Goal: Task Accomplishment & Management: Use online tool/utility

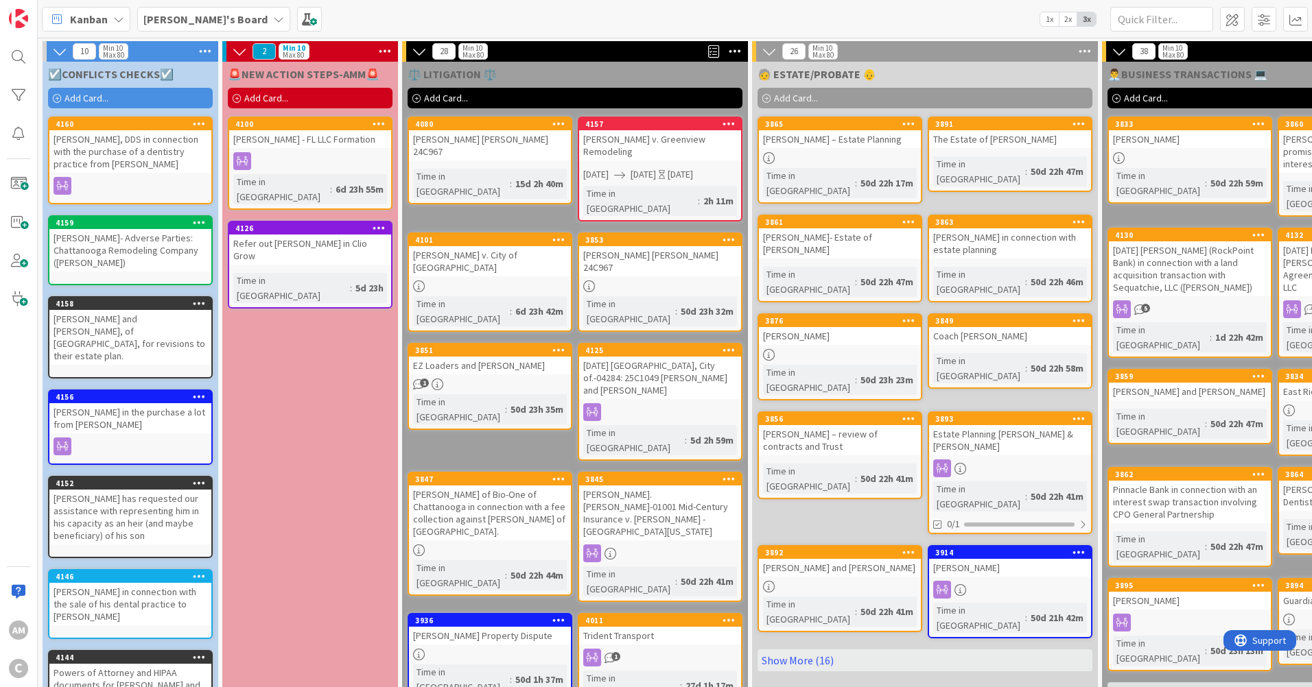
click at [61, 96] on div "Add Card..." at bounding box center [130, 98] width 165 height 21
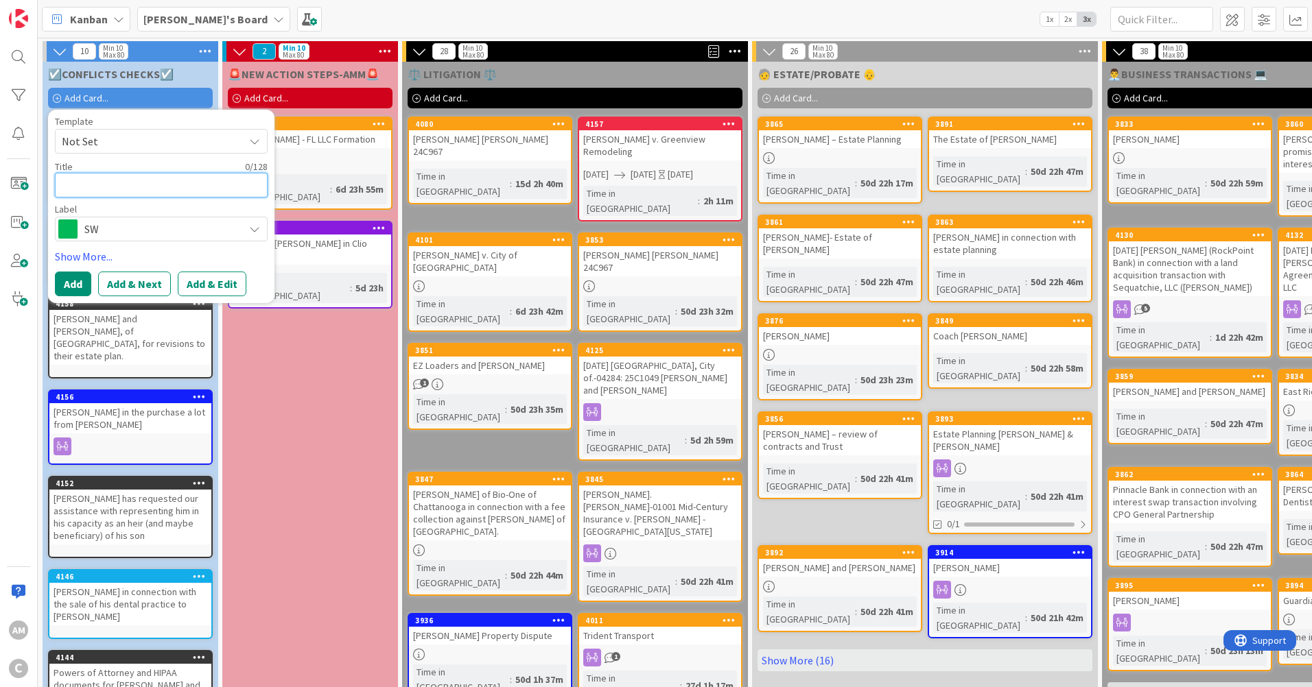
paste textarea "[PERSON_NAME].[PERSON_NAME]-01001 MVA (Hit and Run)"
type textarea "x"
type textarea "[PERSON_NAME].[PERSON_NAME]-01001 MVA (Hit and Run)"
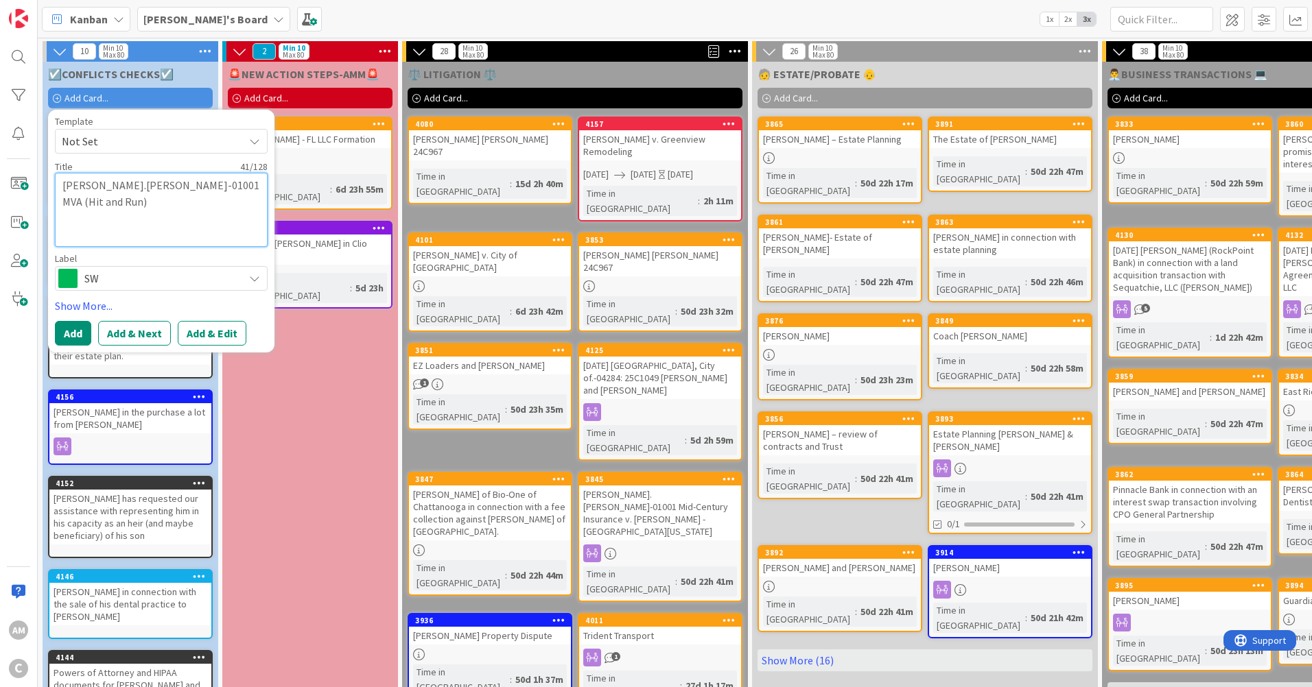
click at [71, 196] on textarea "[PERSON_NAME].[PERSON_NAME]-01001 MVA (Hit and Run)" at bounding box center [161, 210] width 213 height 74
type textarea "x"
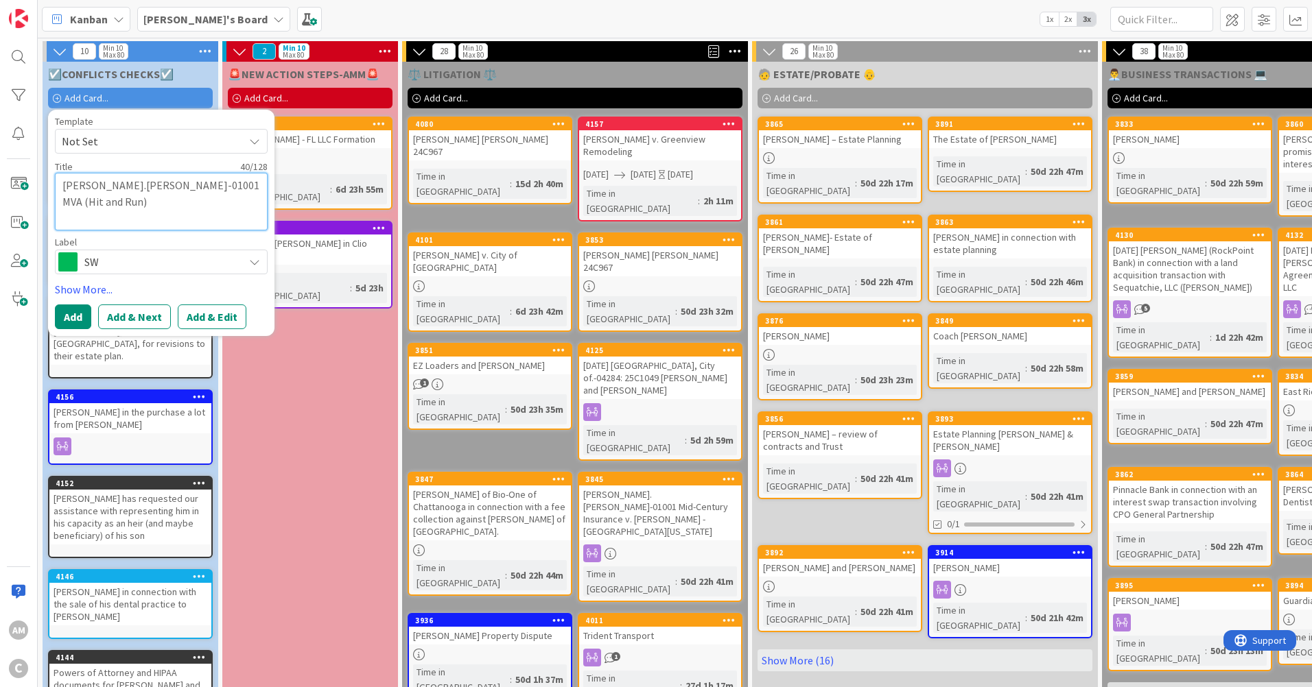
type textarea "[PERSON_NAME].[PERSON_NAME]-01001 MVA (Hit and Run)"
drag, startPoint x: 119, startPoint y: 266, endPoint x: 121, endPoint y: 258, distance: 7.8
click at [119, 263] on span "SW" at bounding box center [160, 261] width 152 height 19
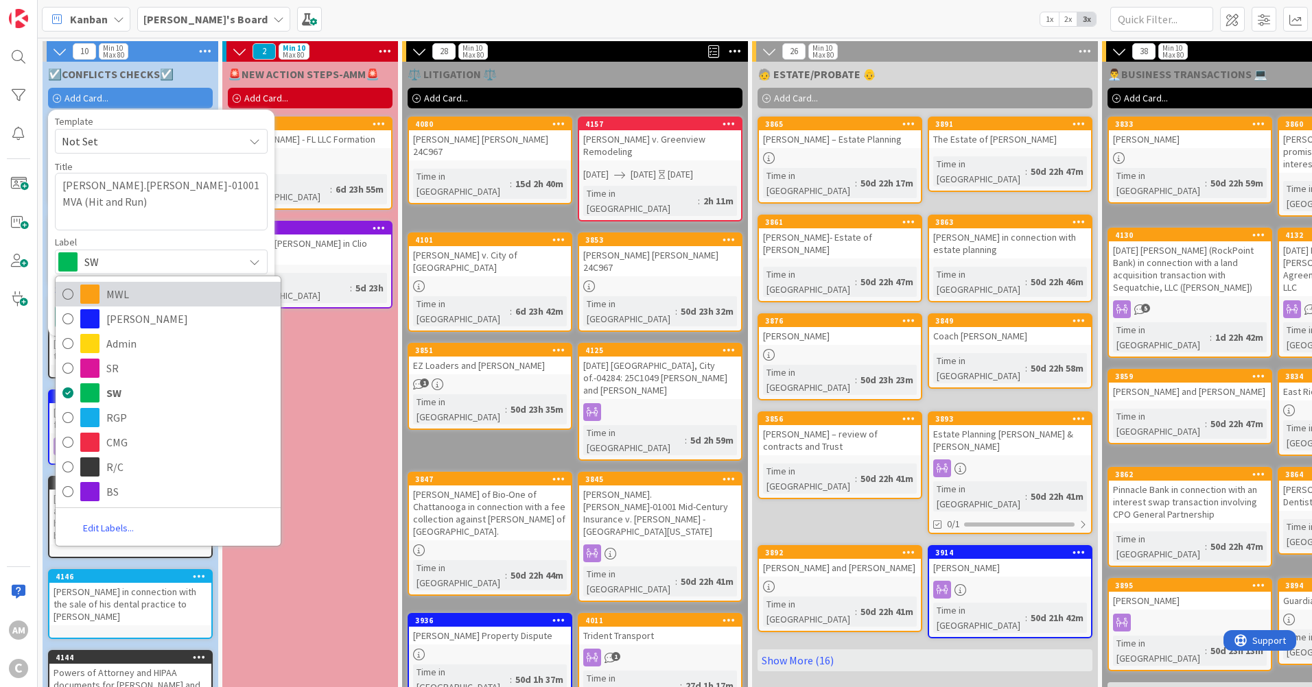
click at [119, 294] on span "MWL" at bounding box center [189, 294] width 167 height 21
type textarea "x"
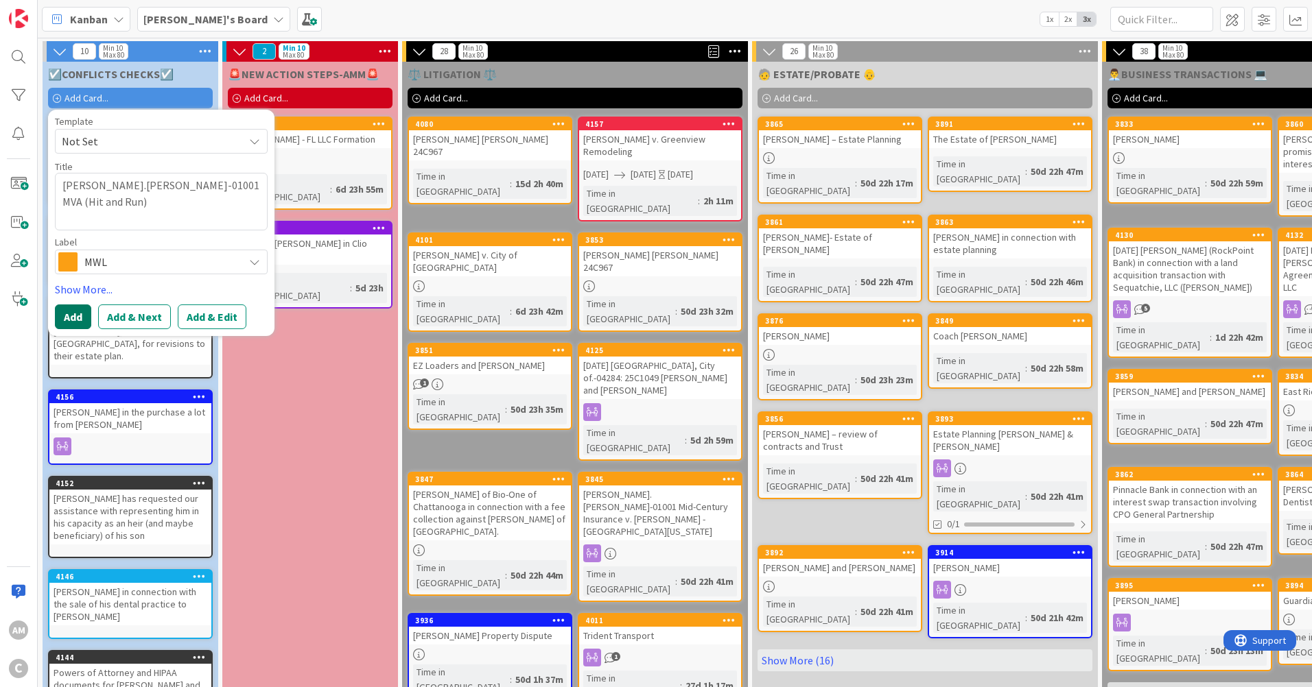
click at [73, 326] on button "Add" at bounding box center [73, 317] width 36 height 25
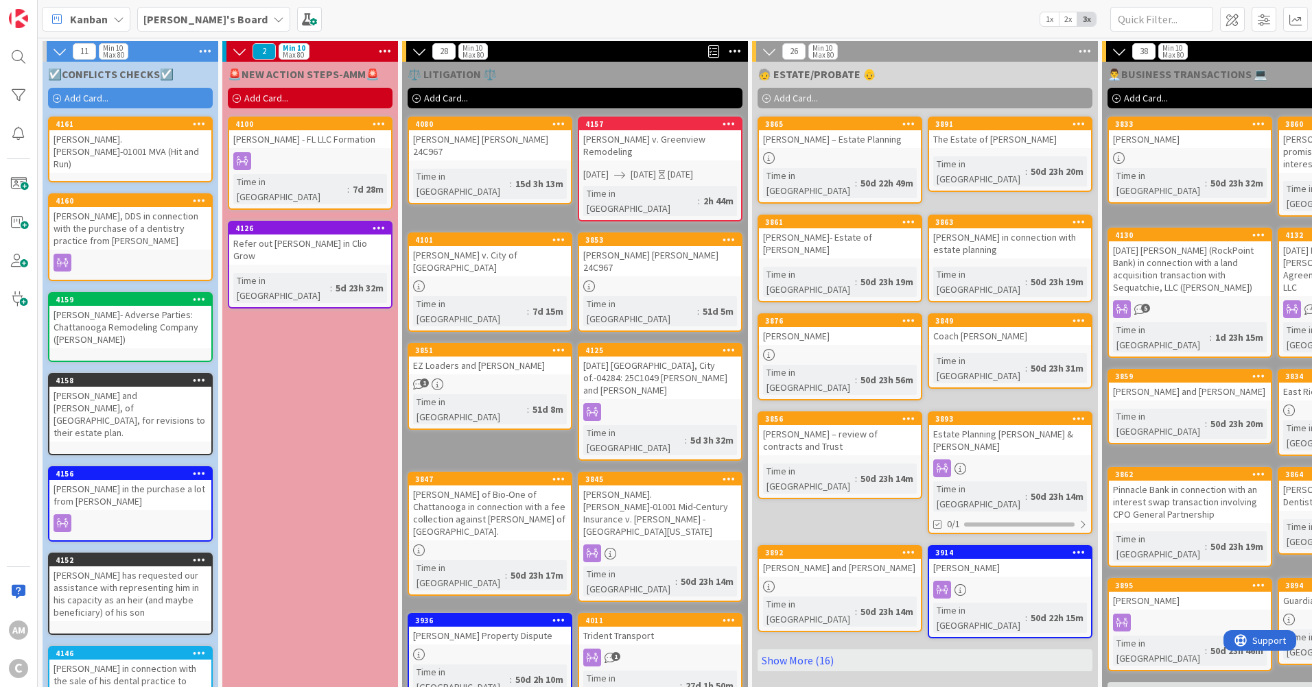
click at [186, 151] on div "[PERSON_NAME].[PERSON_NAME]-01001 MVA (Hit and Run)" at bounding box center [130, 151] width 162 height 43
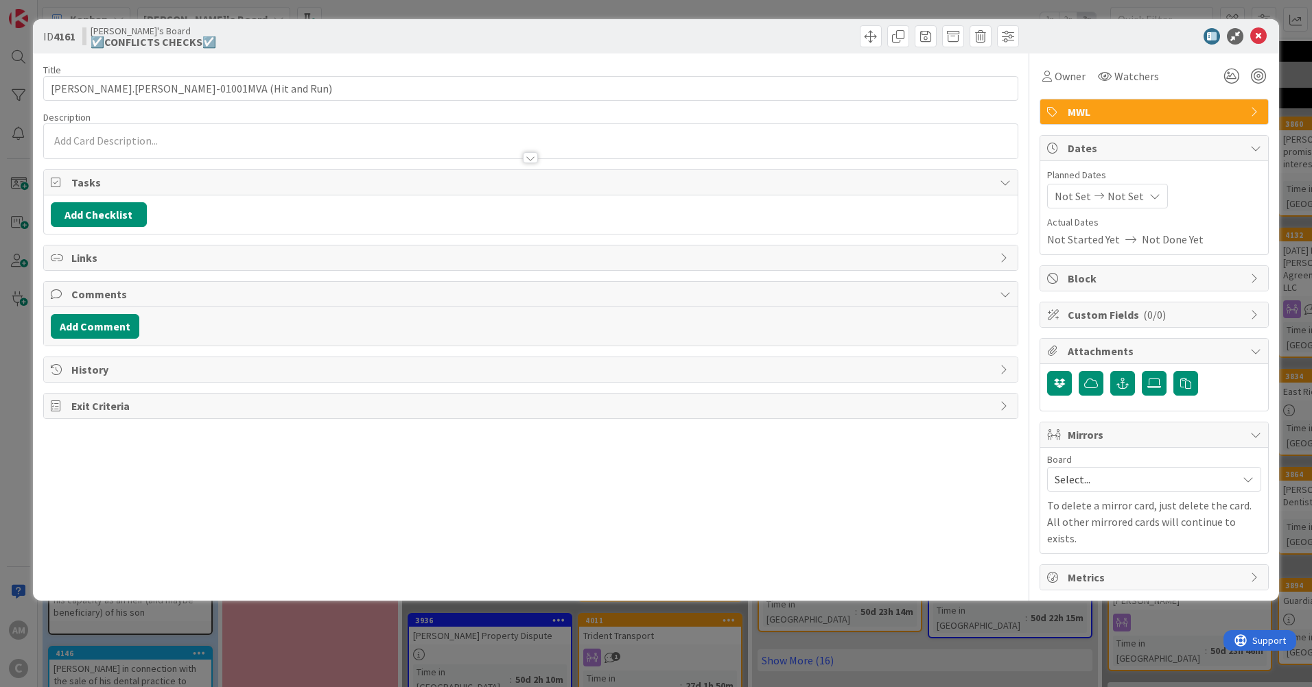
click at [1148, 429] on span "Mirrors" at bounding box center [1155, 435] width 176 height 16
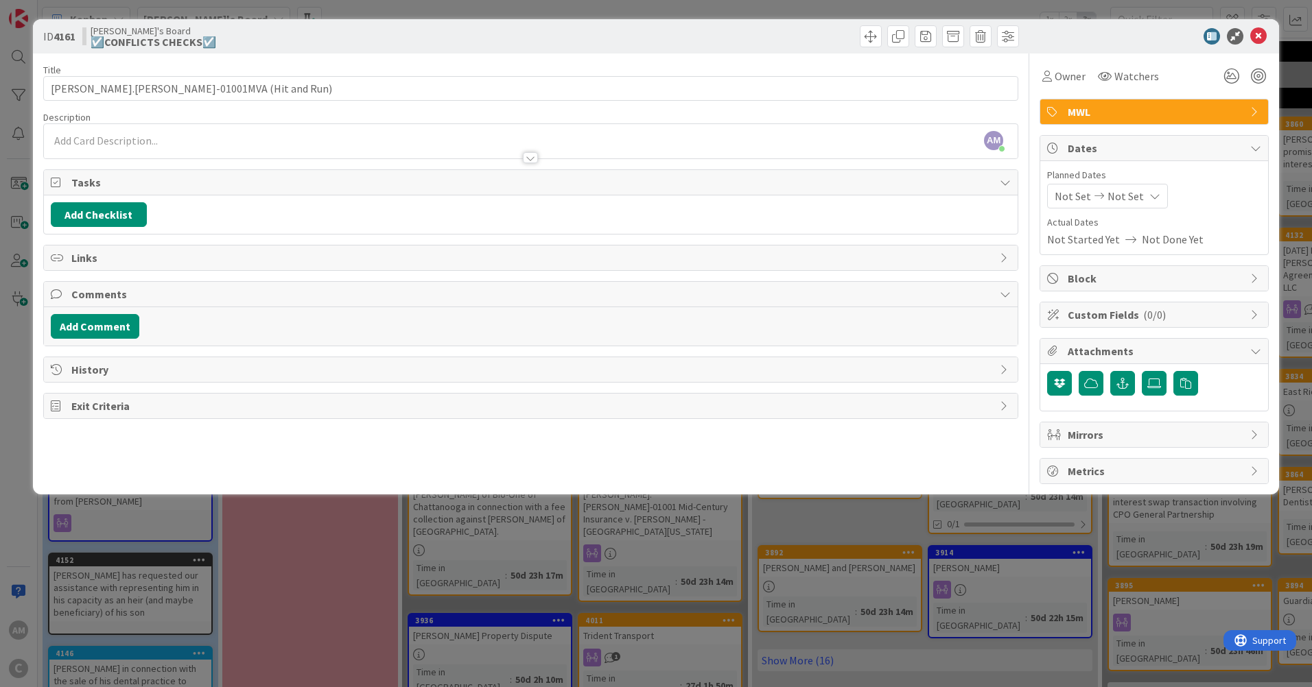
click at [1203, 442] on span "Mirrors" at bounding box center [1155, 435] width 176 height 16
type input "[PERSON_NAME].[PERSON_NAME]-01001MVA (Hit and Run)"
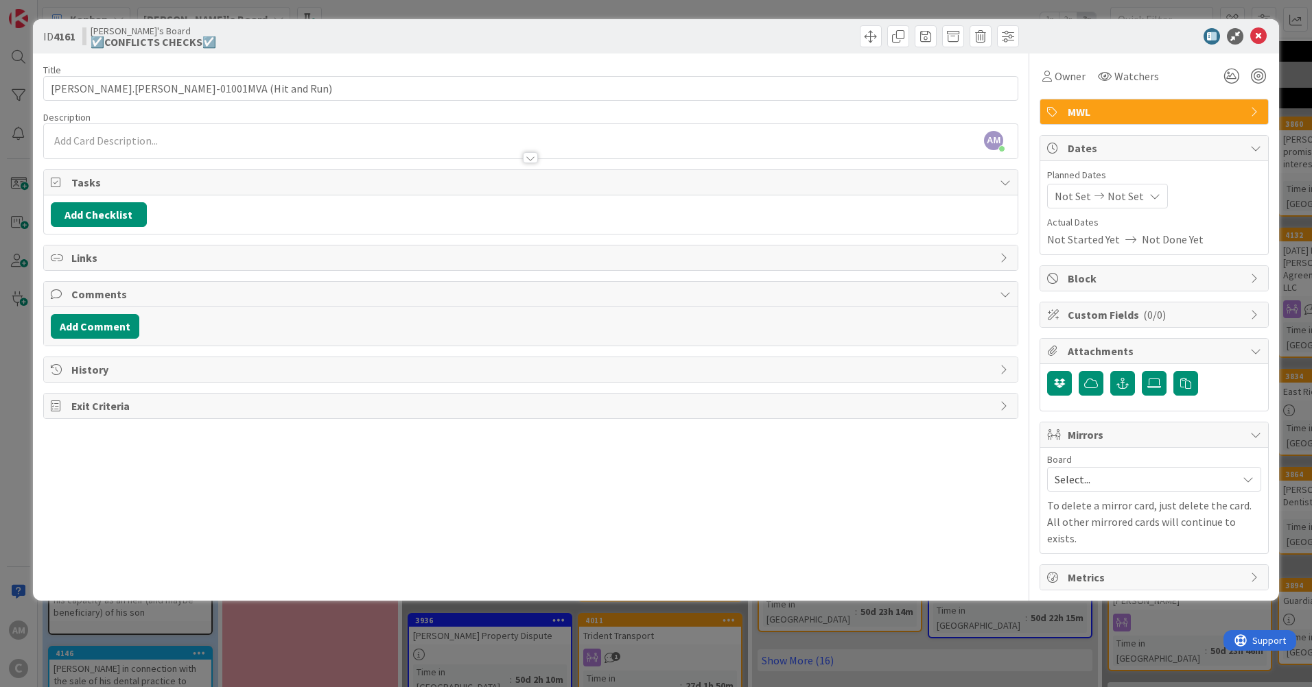
click at [1201, 487] on span "Select..." at bounding box center [1142, 479] width 176 height 19
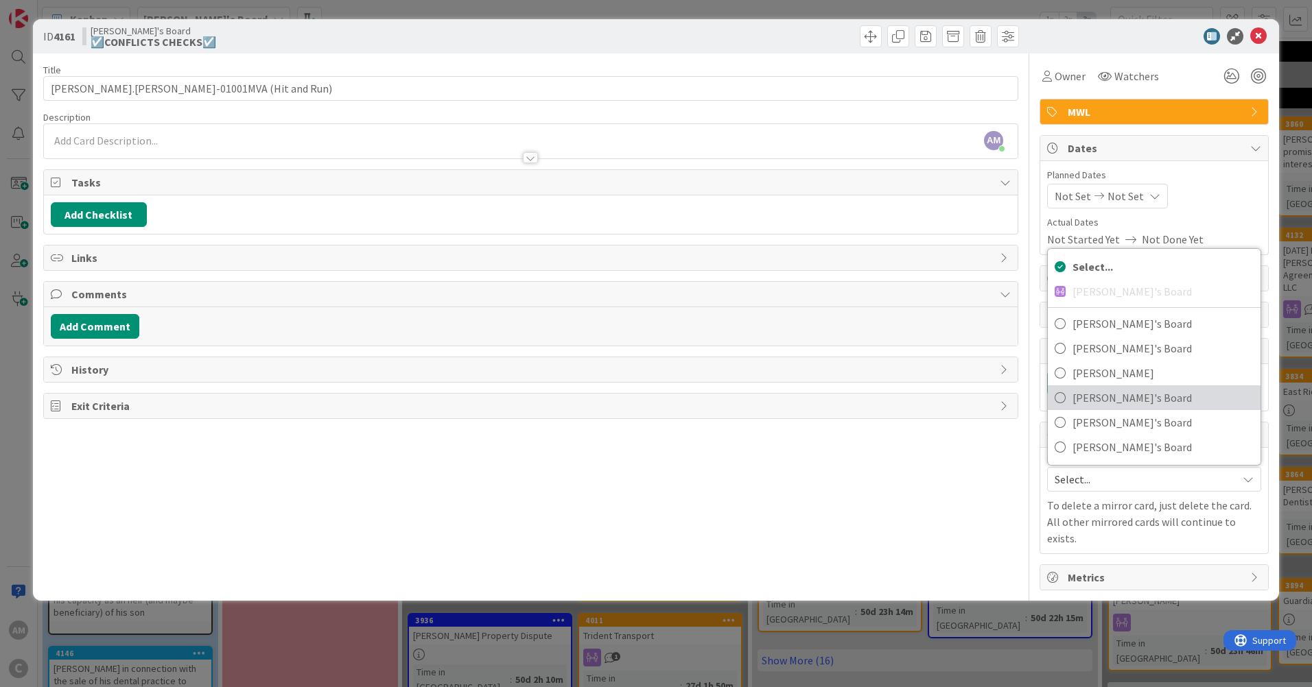
drag, startPoint x: 1102, startPoint y: 401, endPoint x: 1144, endPoint y: 463, distance: 74.6
click at [1102, 401] on span "[PERSON_NAME]'s Board" at bounding box center [1162, 398] width 181 height 21
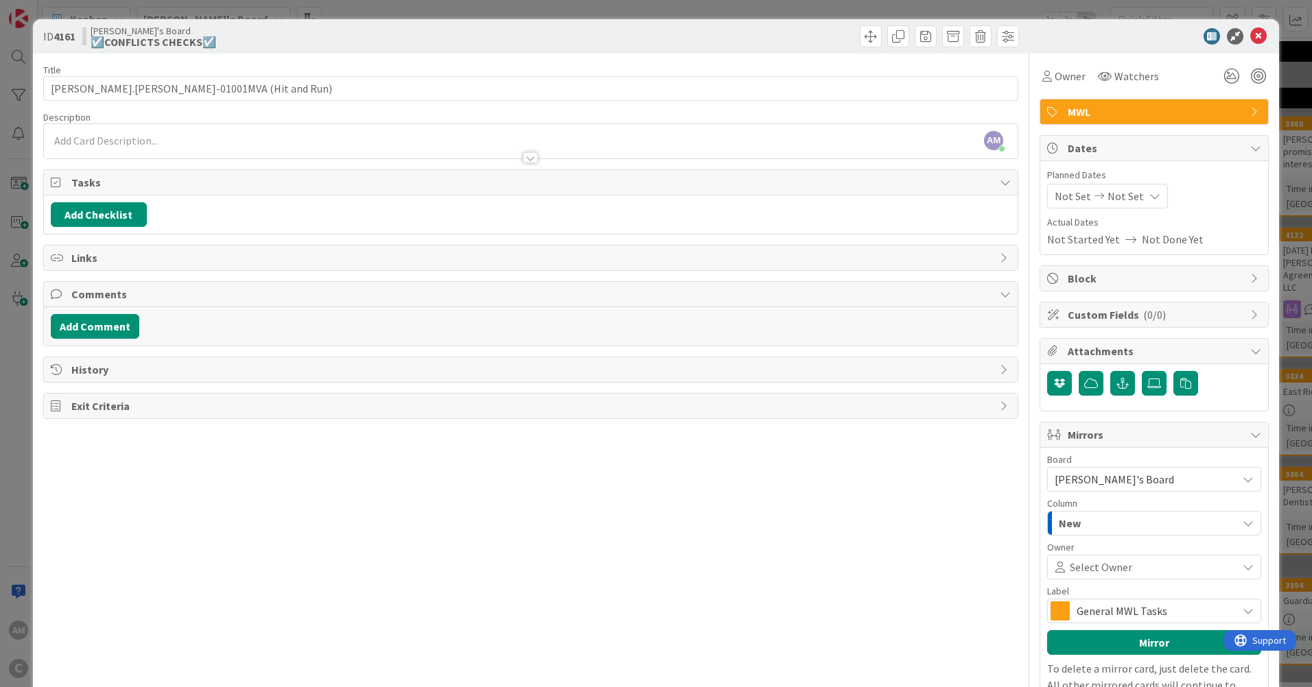
click at [1094, 526] on div "New" at bounding box center [1146, 523] width 182 height 22
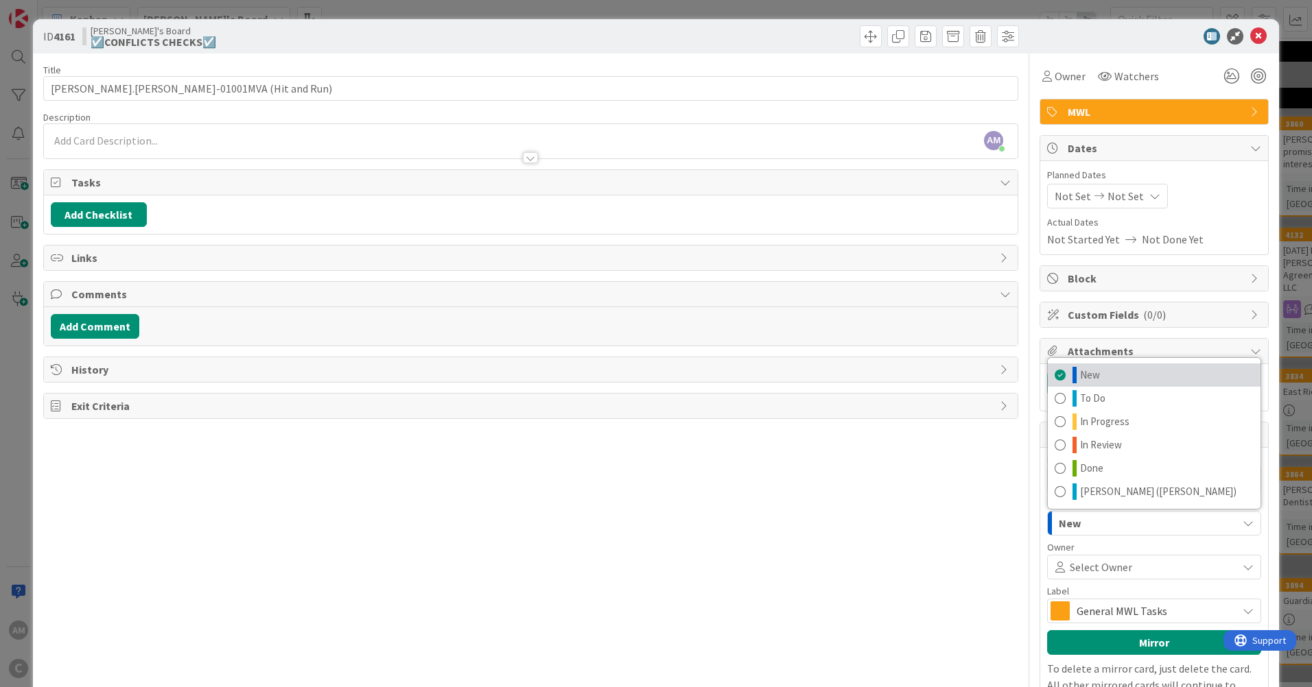
click at [1105, 368] on link "New" at bounding box center [1154, 375] width 213 height 23
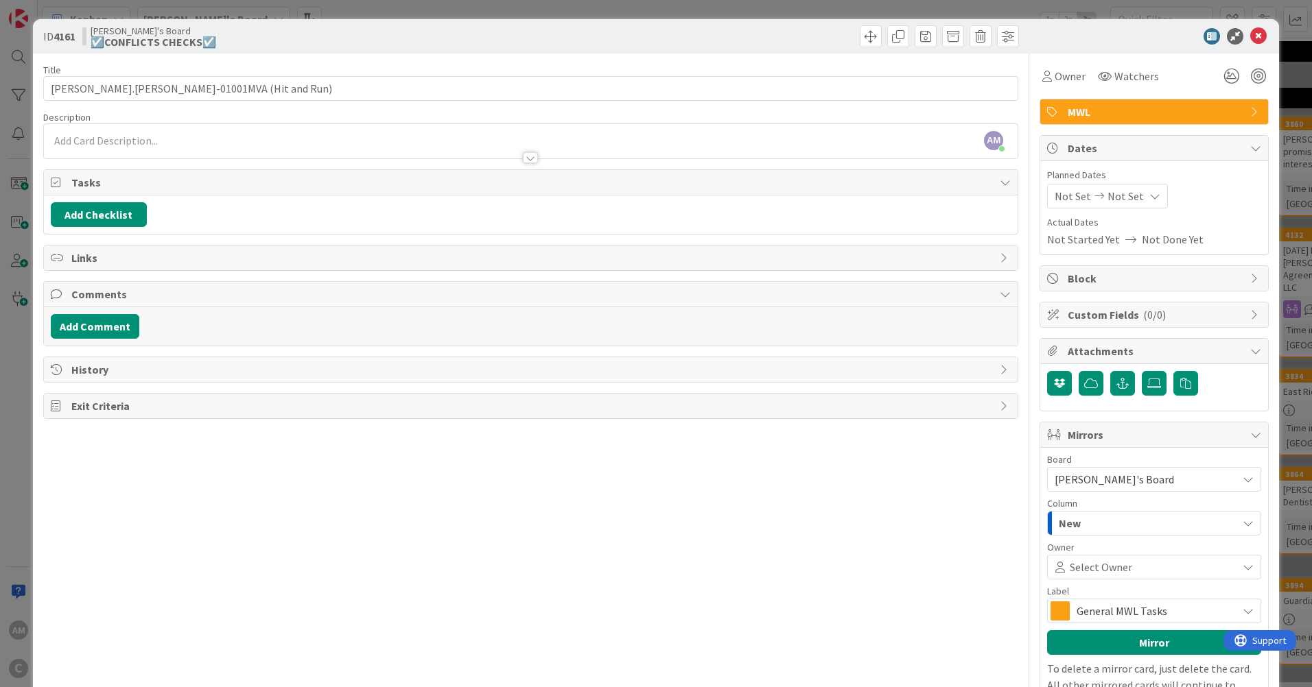
click at [960, 488] on div "Title 40 / 128 [PERSON_NAME].[PERSON_NAME]-01001MVA (Hit and Run) Description A…" at bounding box center [530, 404] width 975 height 700
click at [134, 140] on div "AM [PERSON_NAME] just joined" at bounding box center [531, 141] width 974 height 34
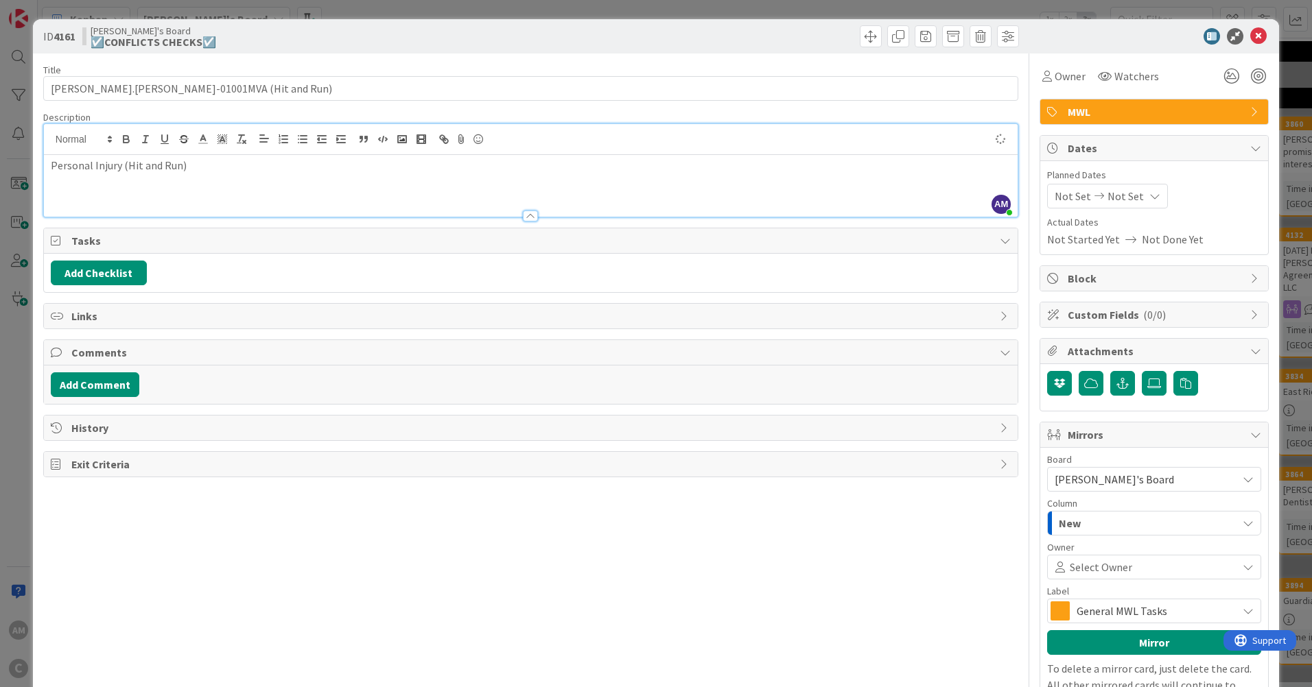
type input "[PERSON_NAME].[PERSON_NAME]-01001MVA (Hit and Run)"
click at [120, 387] on button "Add Comment" at bounding box center [95, 385] width 89 height 25
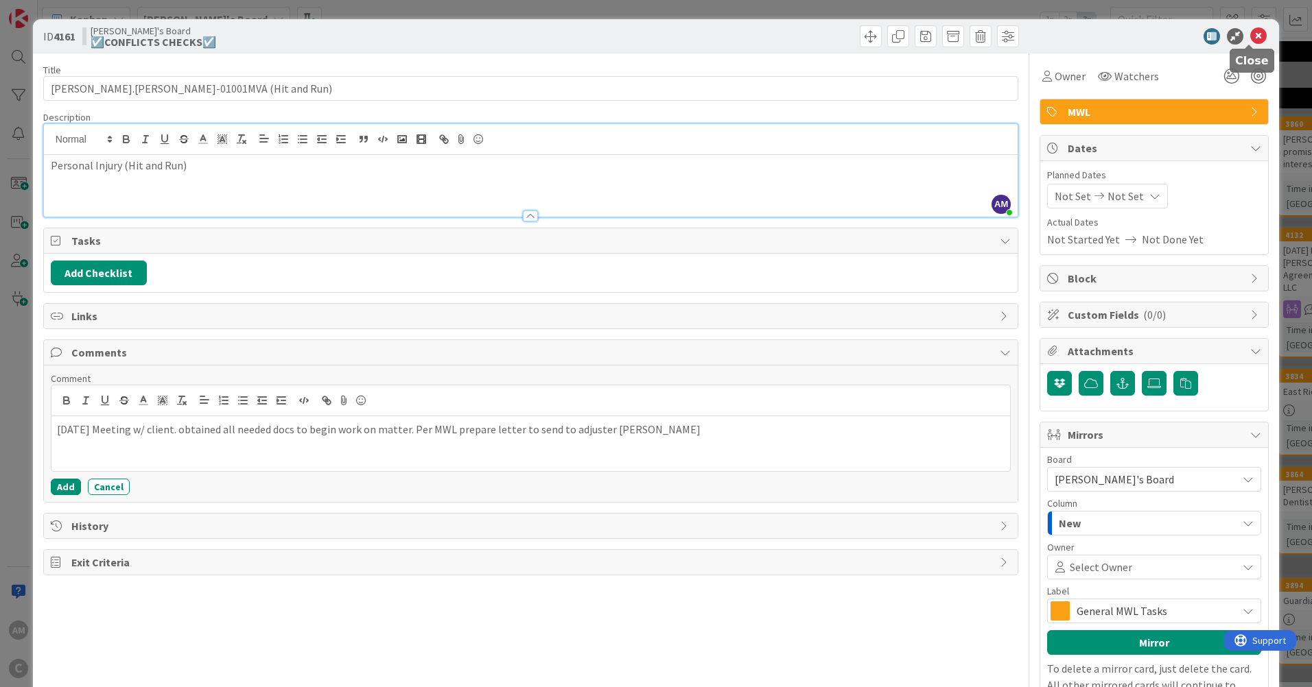
click at [1252, 31] on icon at bounding box center [1258, 36] width 16 height 16
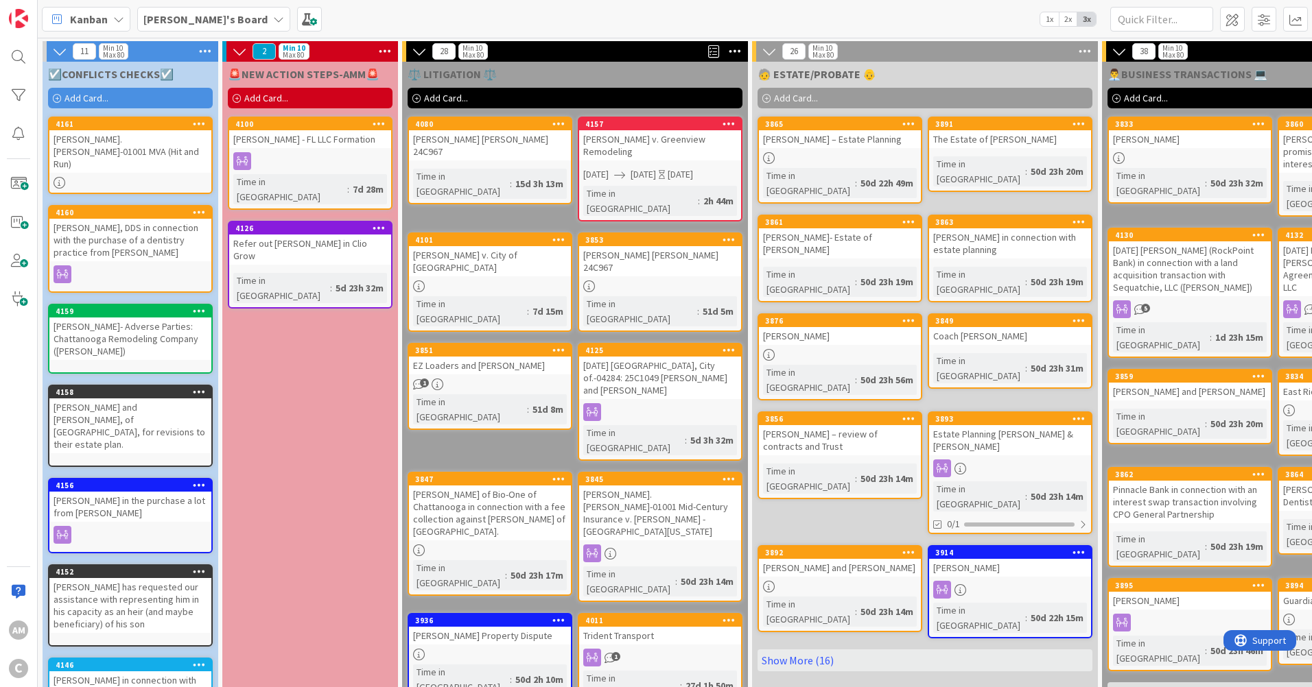
click at [91, 155] on div "[PERSON_NAME].[PERSON_NAME]-01001 MVA (Hit and Run)" at bounding box center [130, 151] width 162 height 43
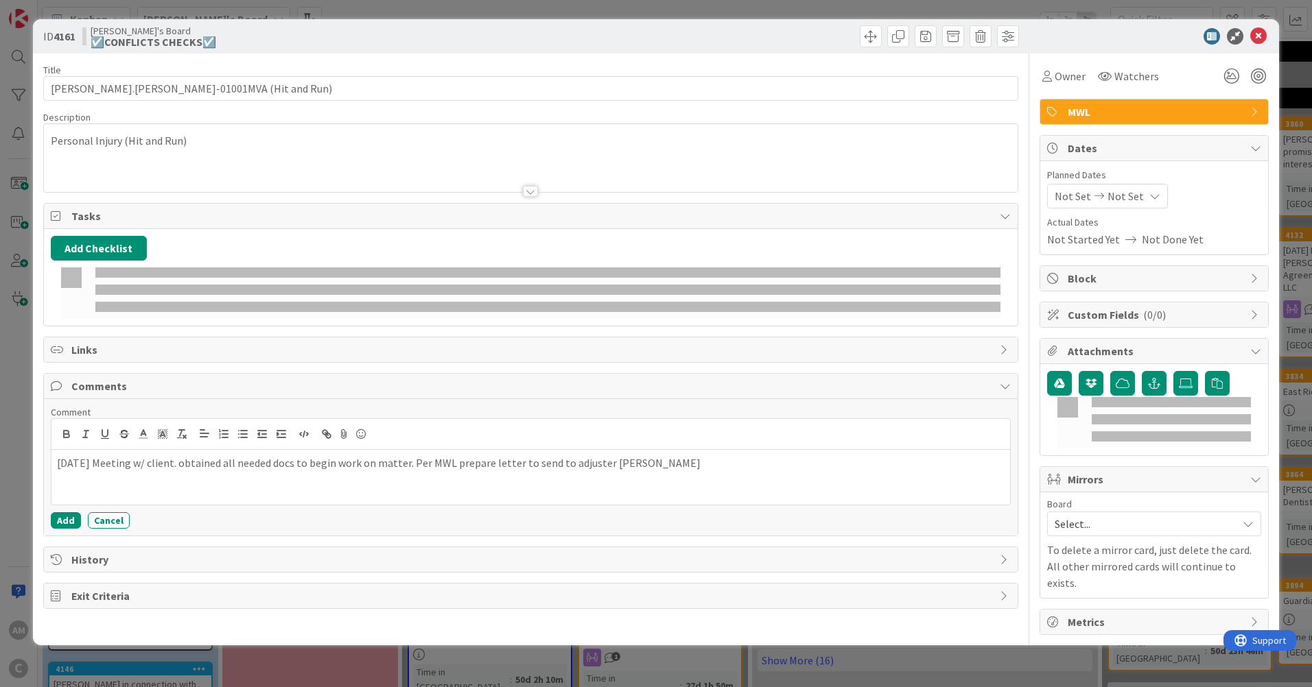
type input "[PERSON_NAME].[PERSON_NAME]-01001MVA (Hit and Run)"
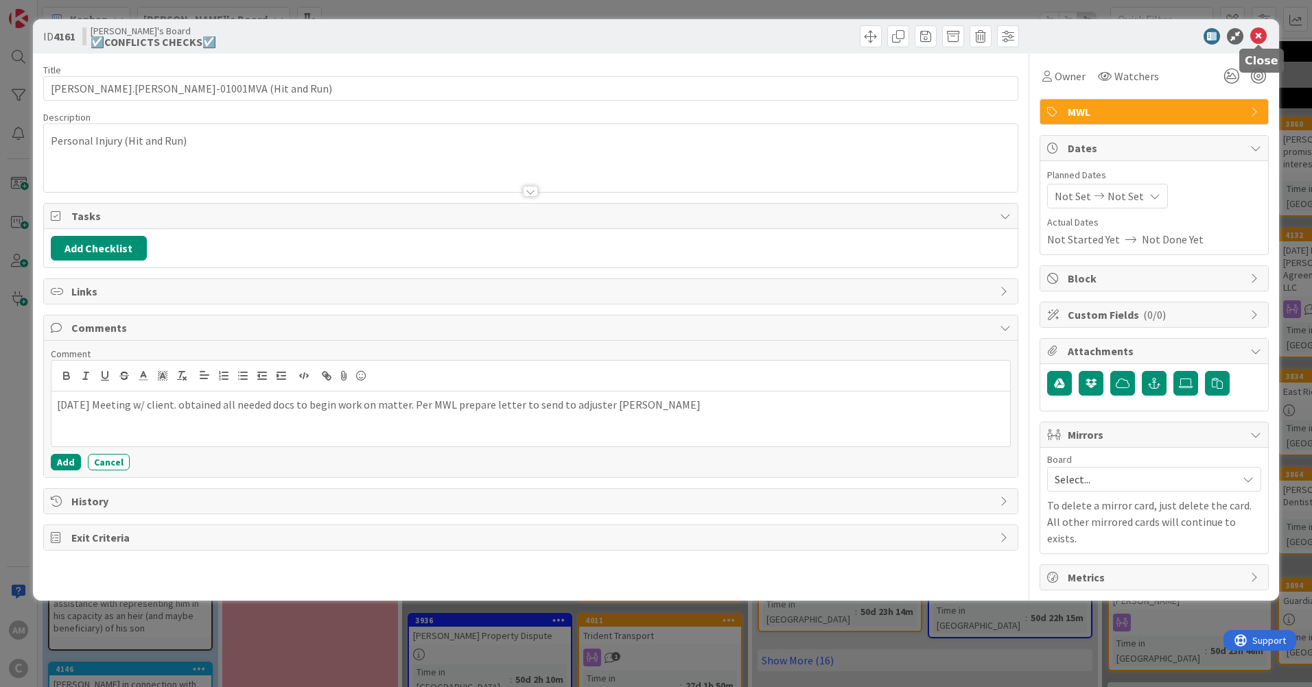
click at [1263, 38] on icon at bounding box center [1258, 36] width 16 height 16
